Goal: Task Accomplishment & Management: Complete application form

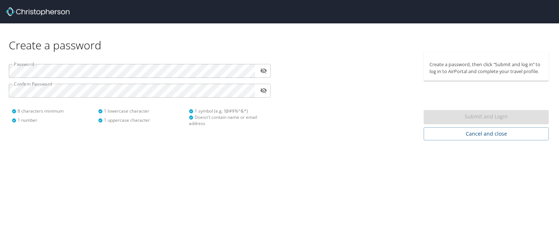
click at [313, 190] on div "Create a password Password ​ Confirm Password ​ 8 characters minimum 1 number 1…" at bounding box center [279, 121] width 559 height 242
click at [481, 115] on div "Submit and Login" at bounding box center [485, 117] width 125 height 14
click at [459, 120] on div "Submit and Login" at bounding box center [485, 117] width 125 height 14
